Goal: Task Accomplishment & Management: Complete application form

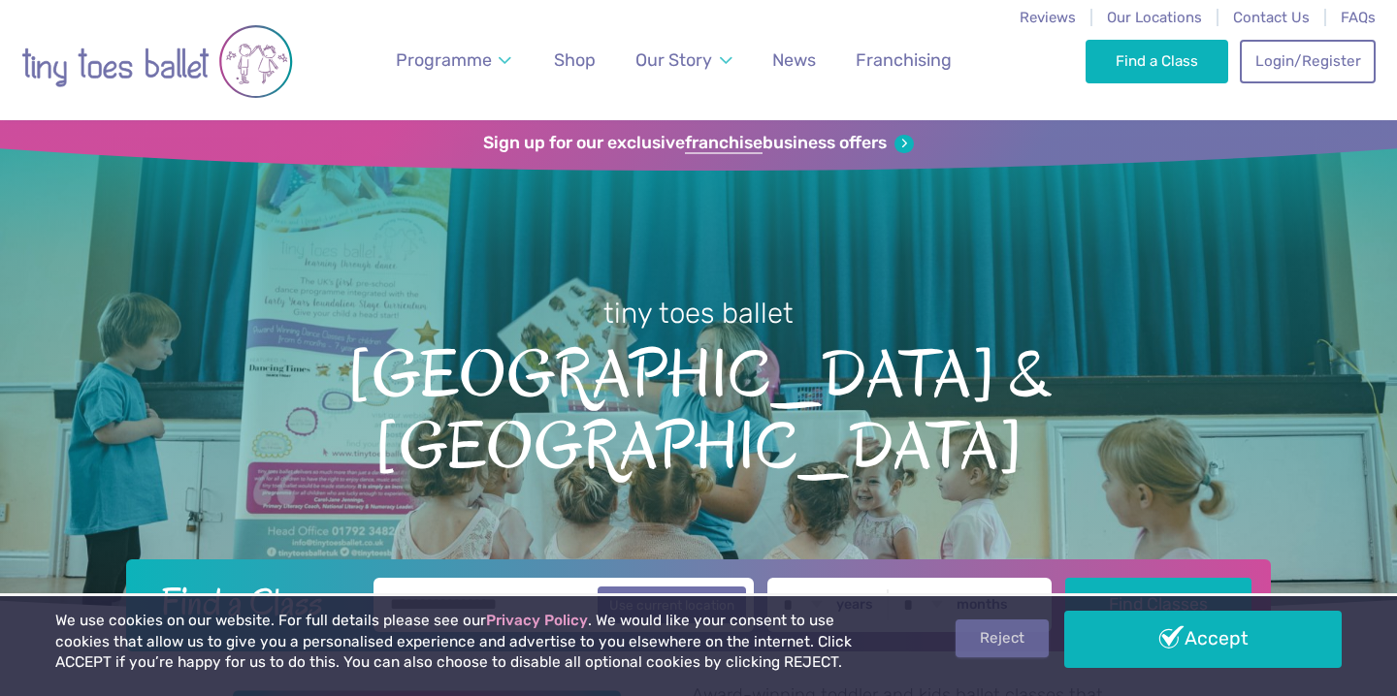
click at [998, 646] on link "Reject" at bounding box center [1001, 638] width 93 height 37
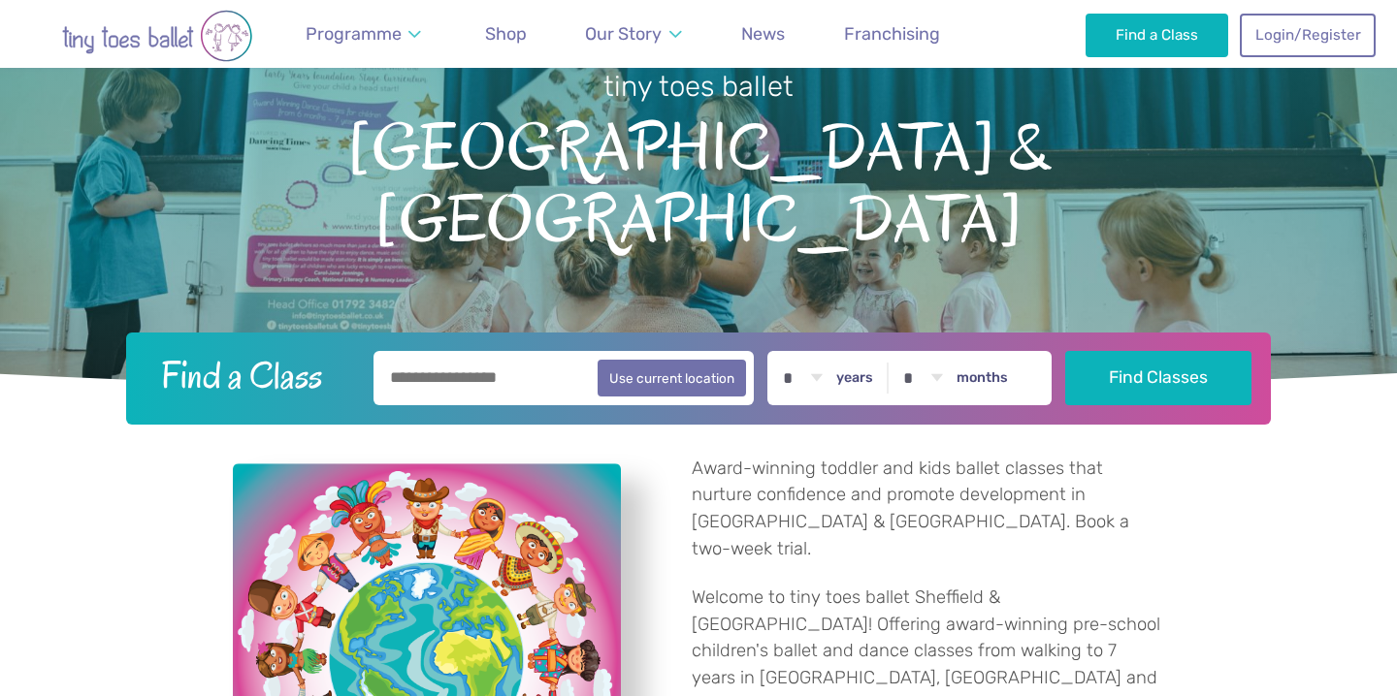
scroll to position [228, 0]
click at [550, 380] on input "text" at bounding box center [563, 377] width 380 height 54
type input "*******"
select select "*"
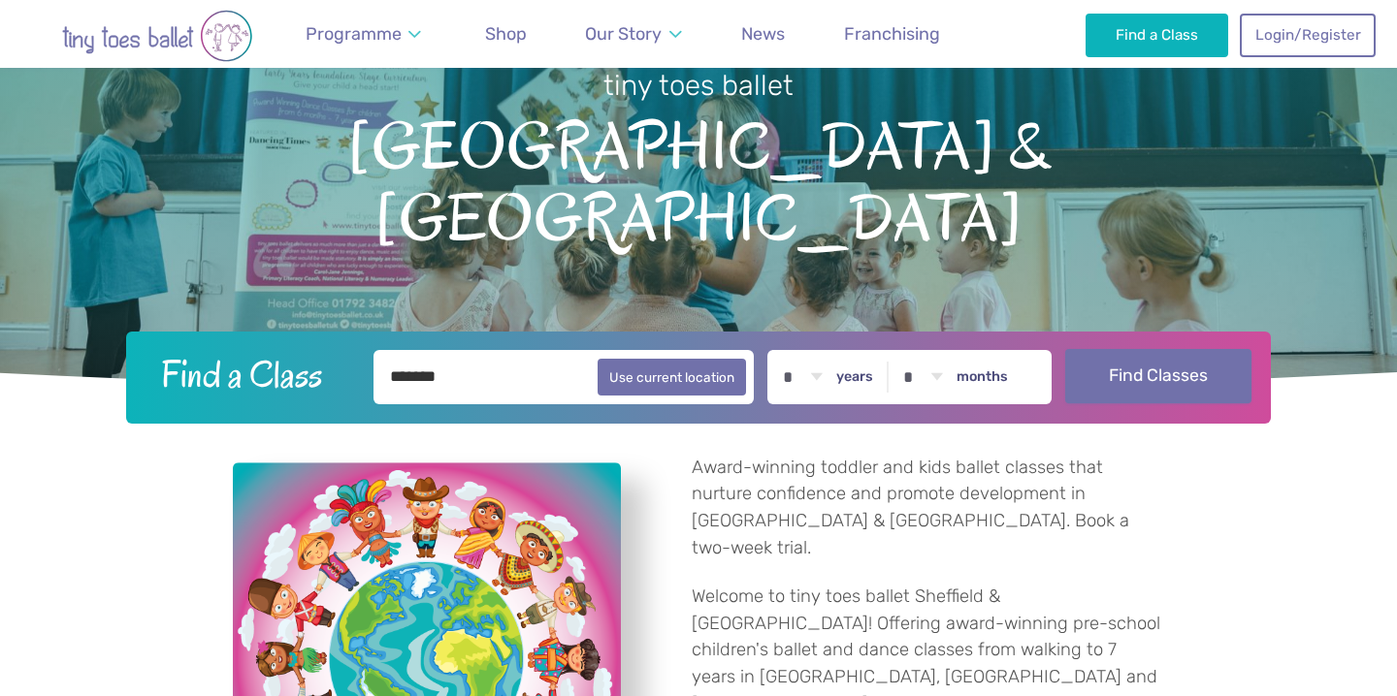
click at [1157, 388] on button "Find Classes" at bounding box center [1158, 376] width 187 height 54
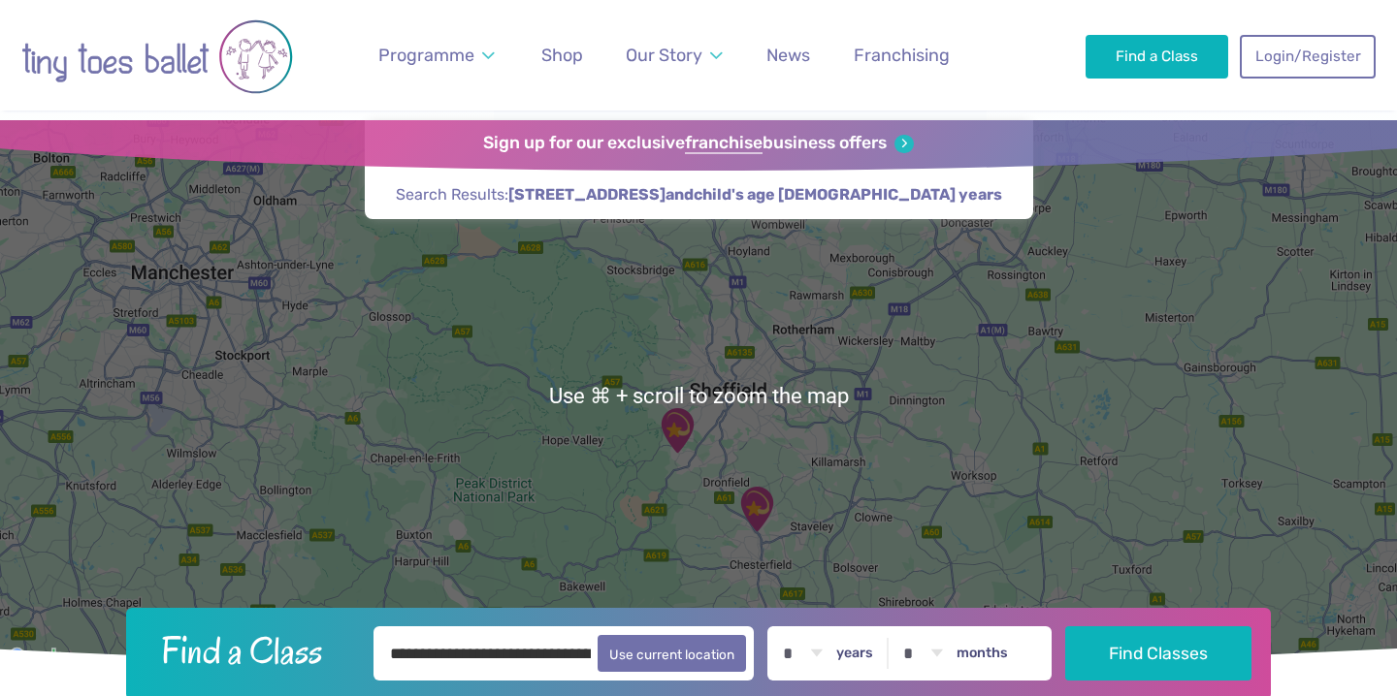
scroll to position [87, 0]
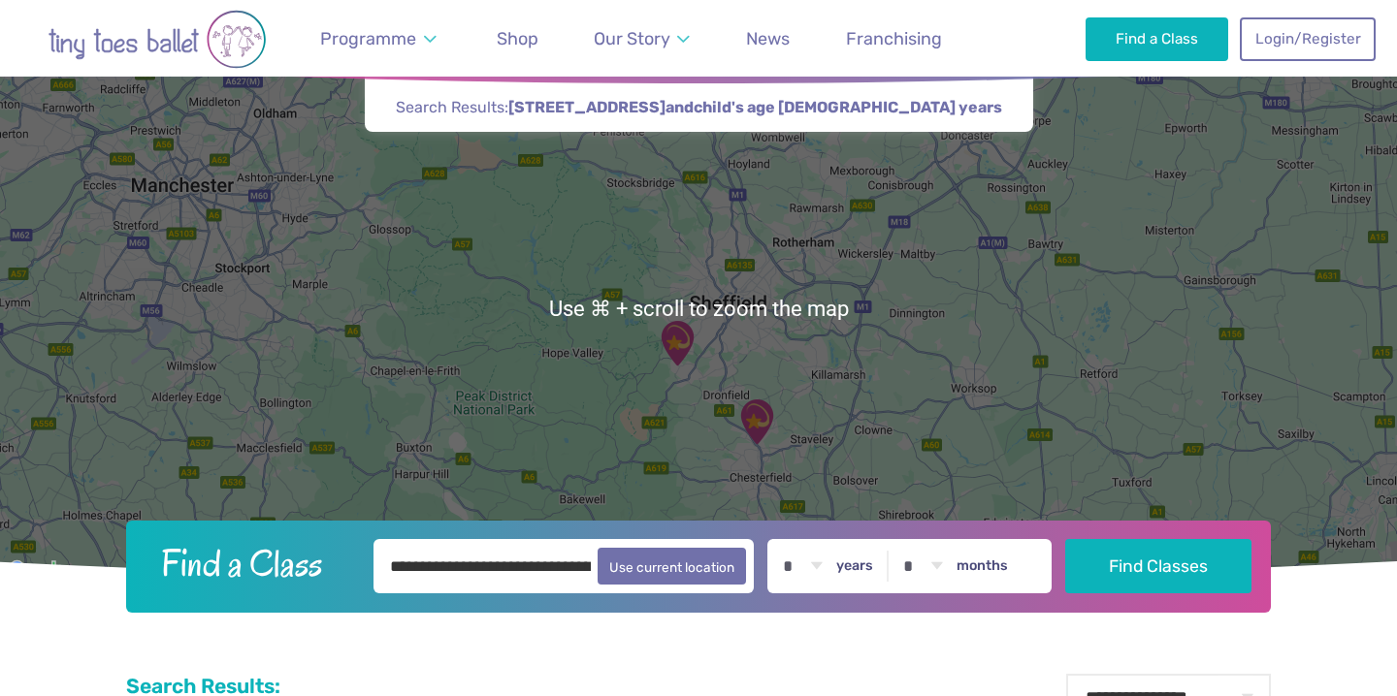
click at [680, 351] on img "Christ Church Dore Community Centre," at bounding box center [677, 343] width 48 height 48
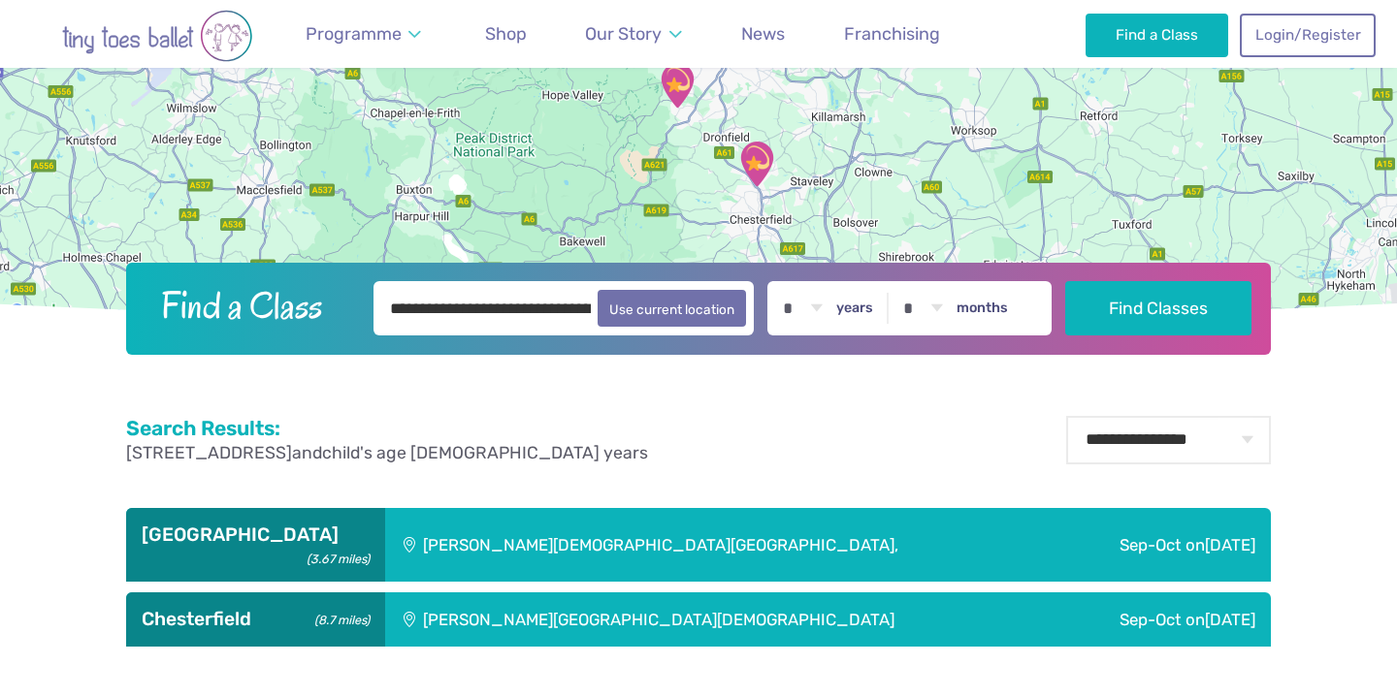
scroll to position [351, 0]
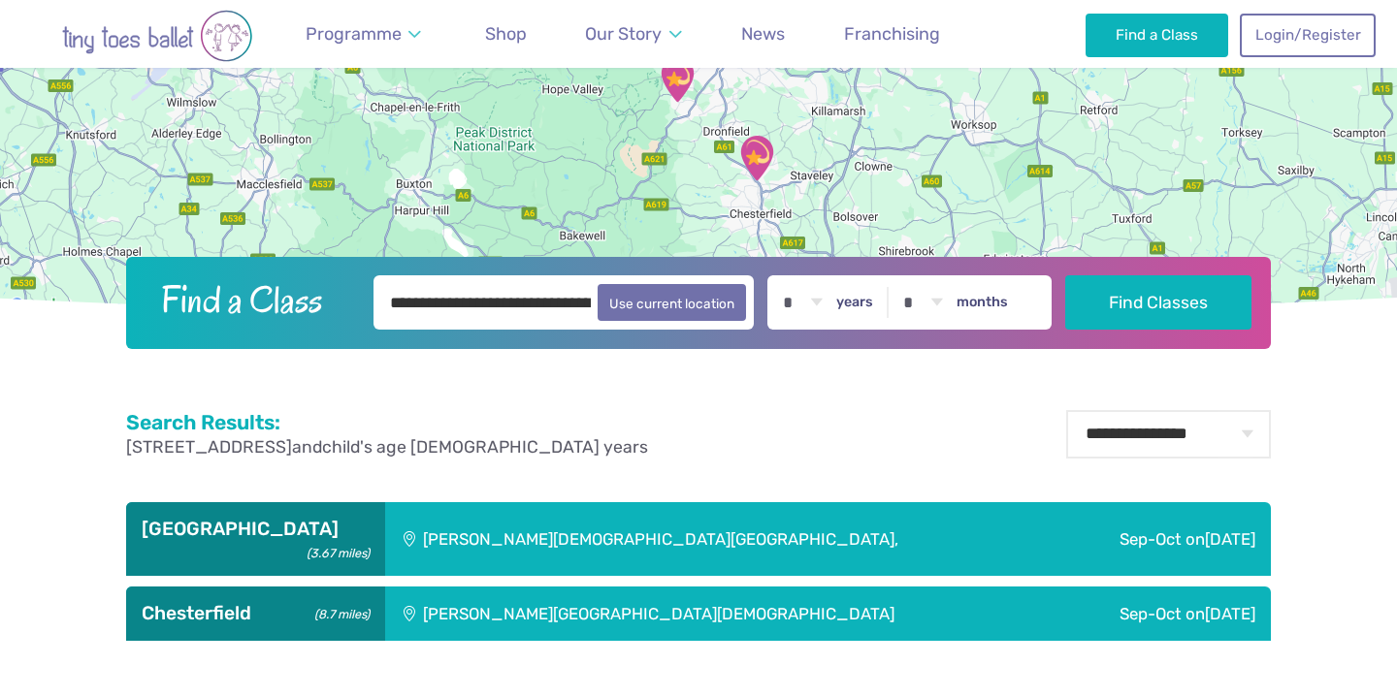
click at [579, 527] on div "[PERSON_NAME][DEMOGRAPHIC_DATA][GEOGRAPHIC_DATA]," at bounding box center [721, 539] width 673 height 75
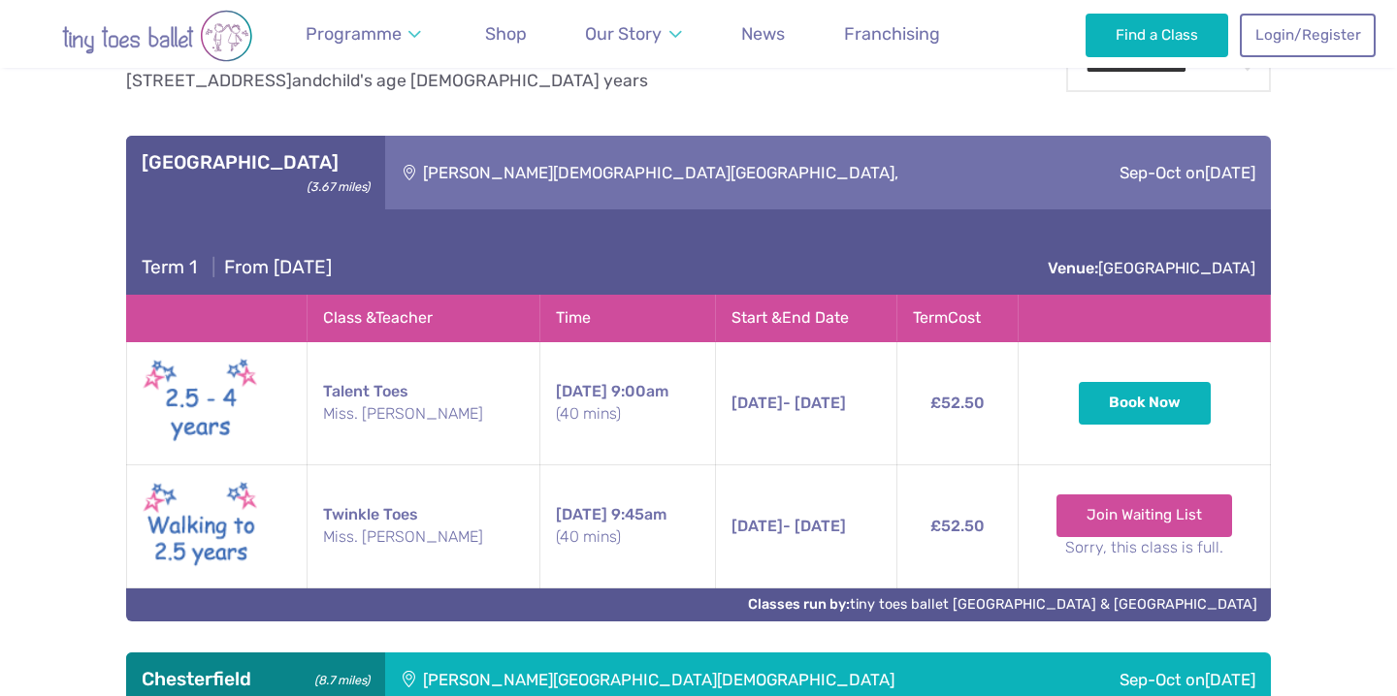
scroll to position [733, 0]
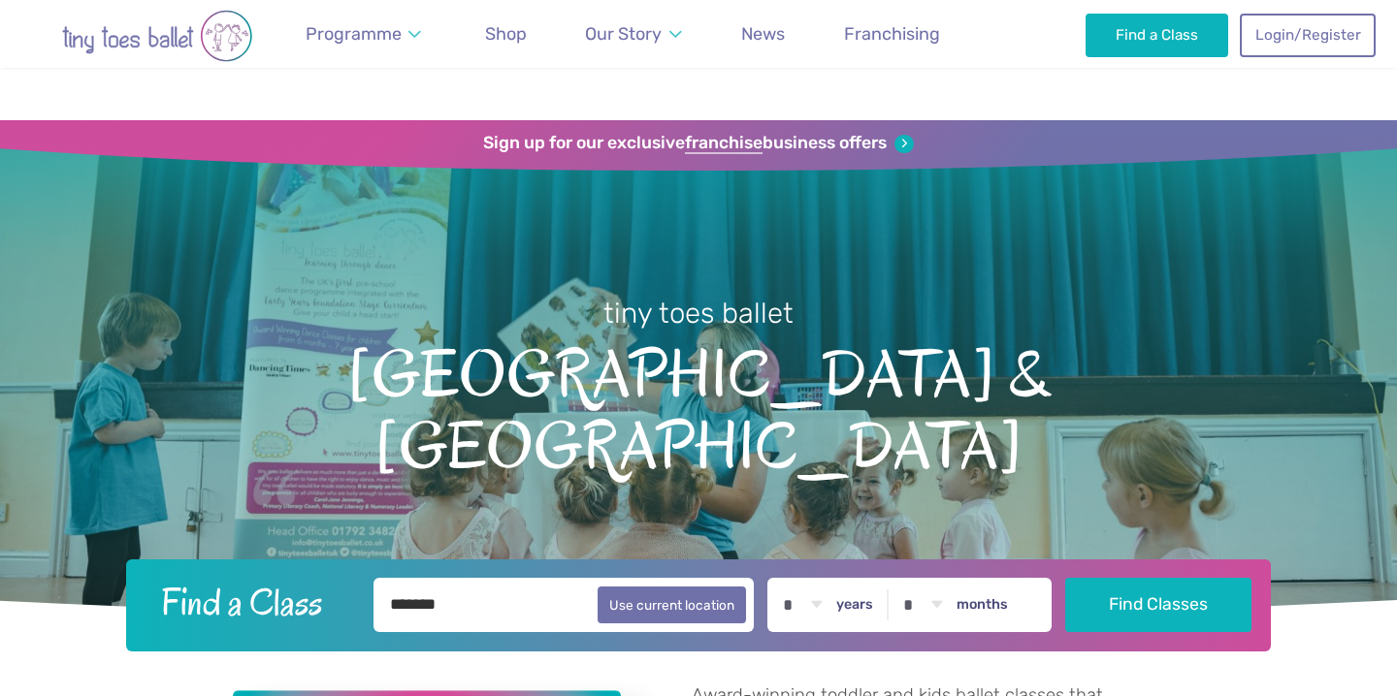
select select "*"
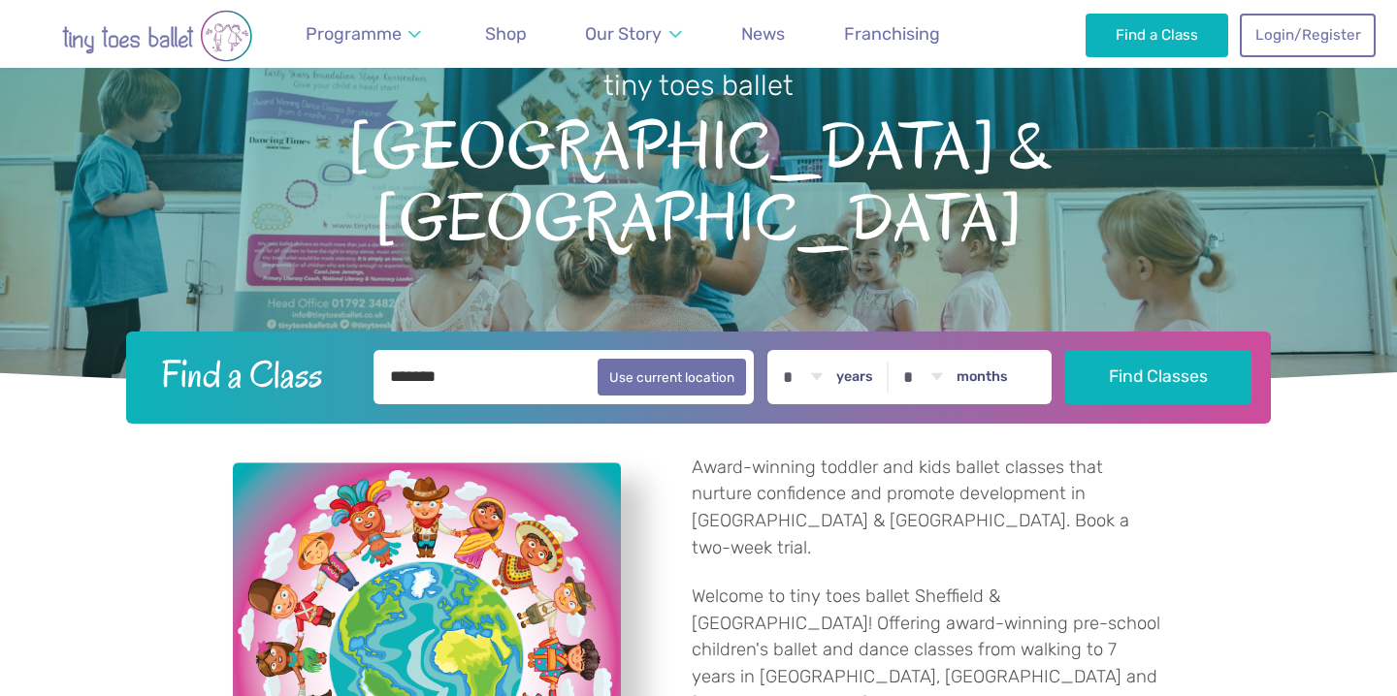
scroll to position [228, 0]
